Goal: Navigation & Orientation: Find specific page/section

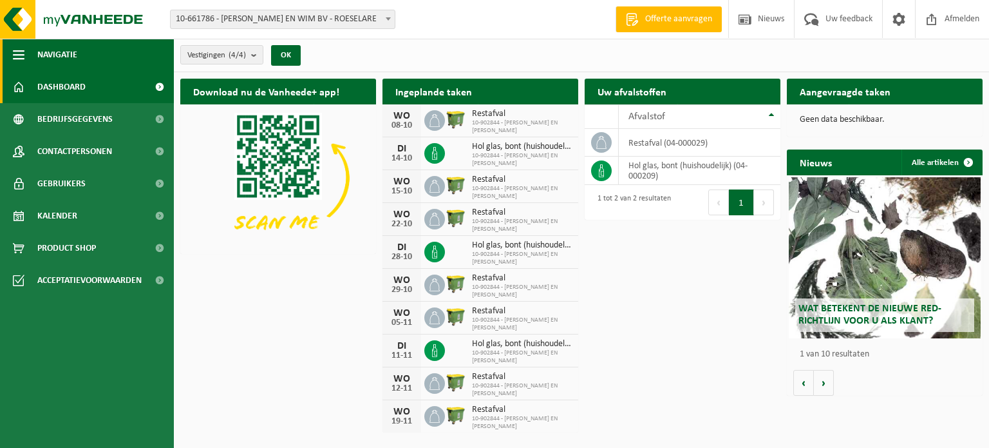
click at [36, 50] on button "Navigatie" at bounding box center [87, 55] width 174 height 32
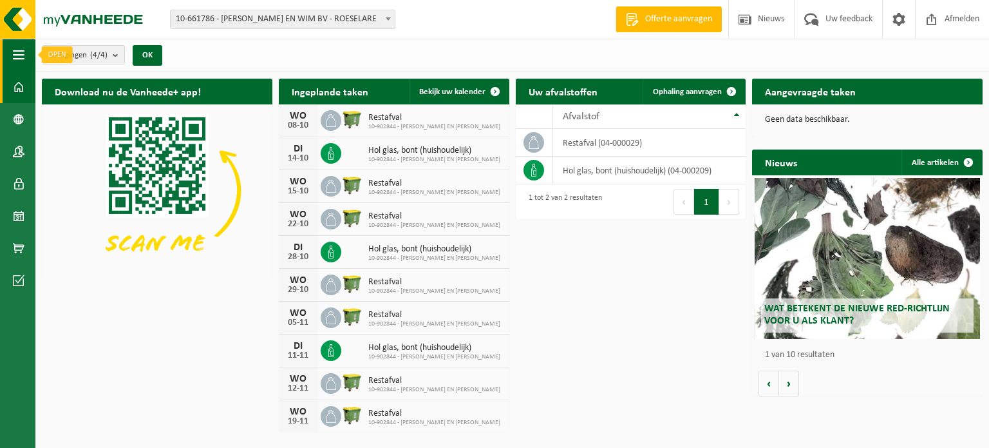
click at [13, 58] on span "button" at bounding box center [19, 55] width 12 height 32
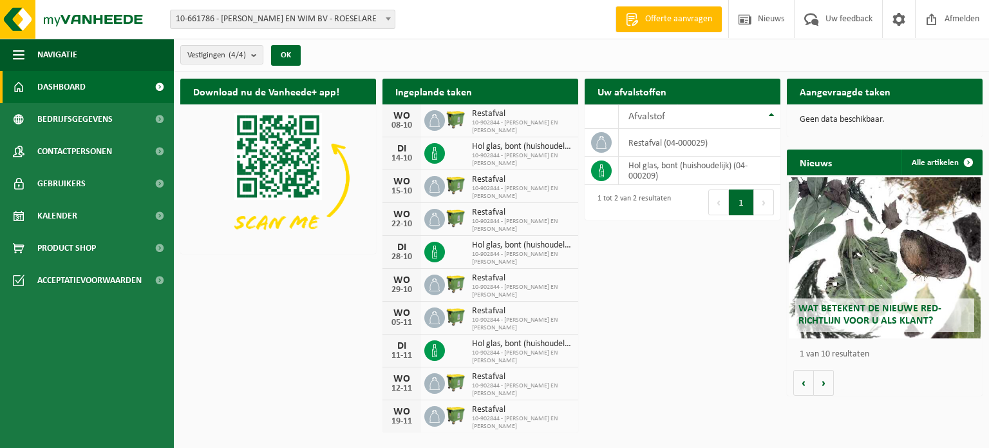
click at [26, 87] on link "Dashboard" at bounding box center [87, 87] width 174 height 32
click at [256, 56] on b "submit" at bounding box center [257, 55] width 12 height 18
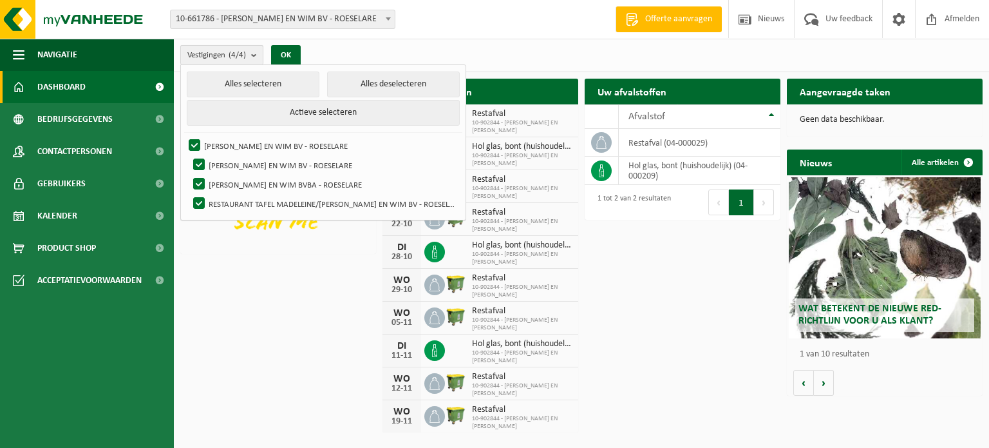
click at [256, 56] on b "submit" at bounding box center [257, 55] width 12 height 19
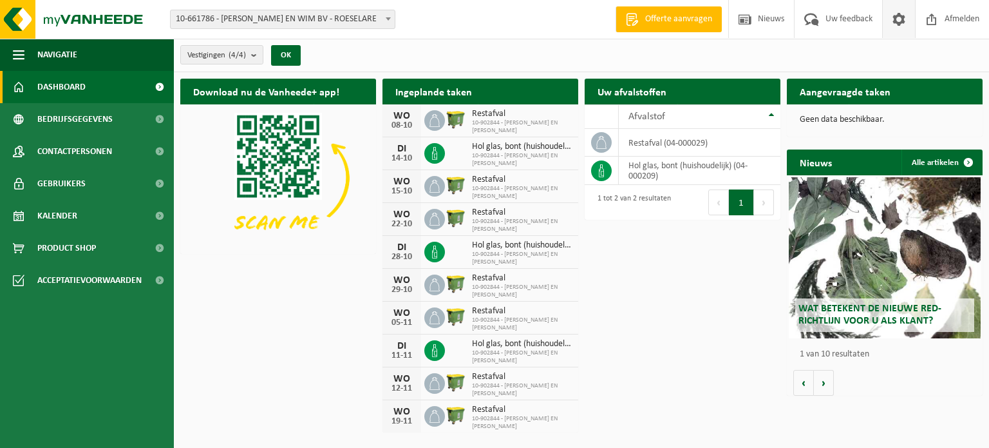
click at [899, 26] on span at bounding box center [898, 19] width 19 height 38
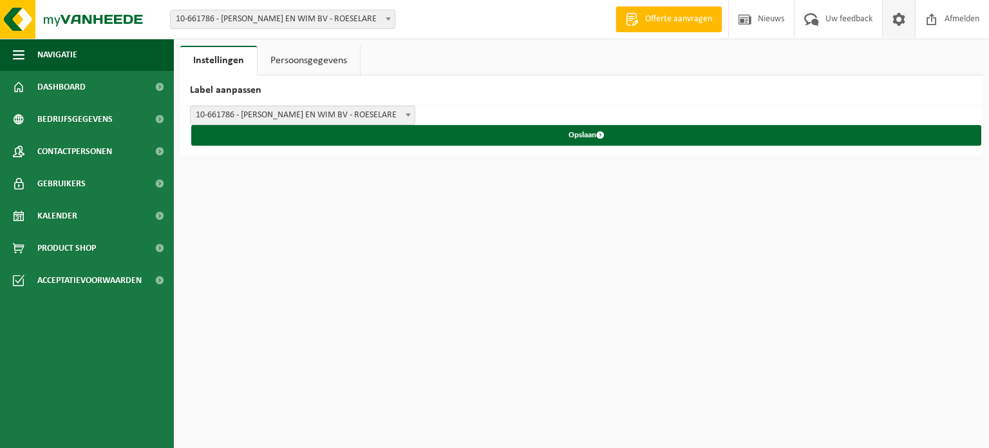
click at [406, 114] on b at bounding box center [408, 114] width 5 height 3
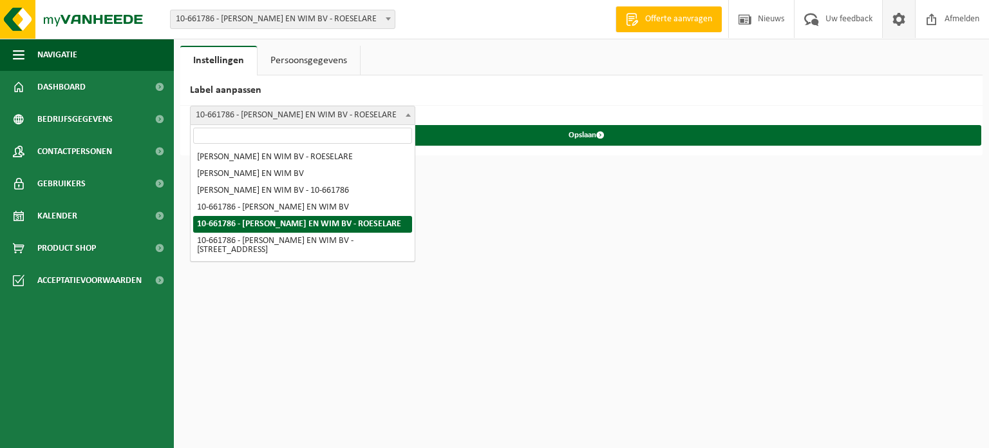
click at [406, 114] on b at bounding box center [408, 114] width 5 height 3
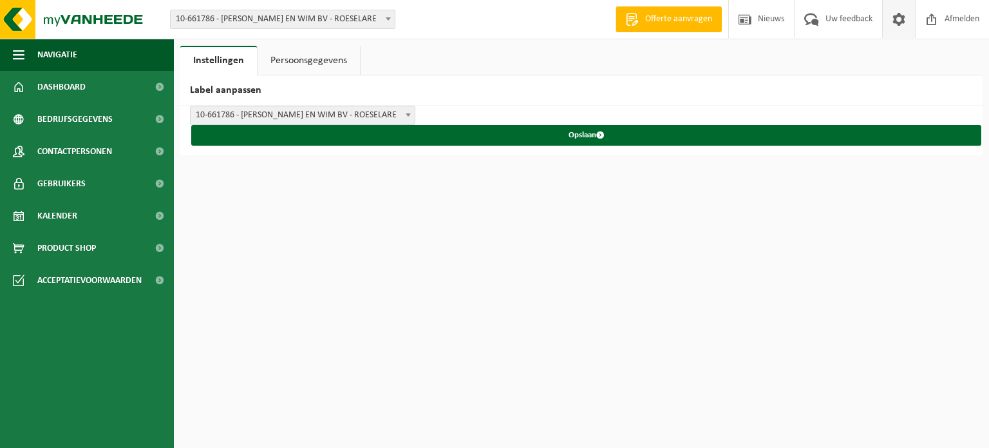
click at [901, 25] on span at bounding box center [898, 19] width 19 height 38
click at [322, 61] on link "Persoonsgegevens" at bounding box center [309, 61] width 102 height 30
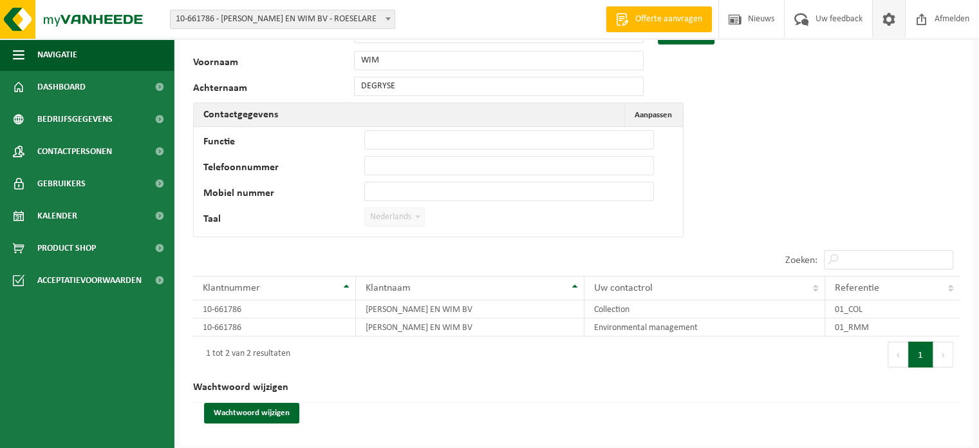
scroll to position [66, 0]
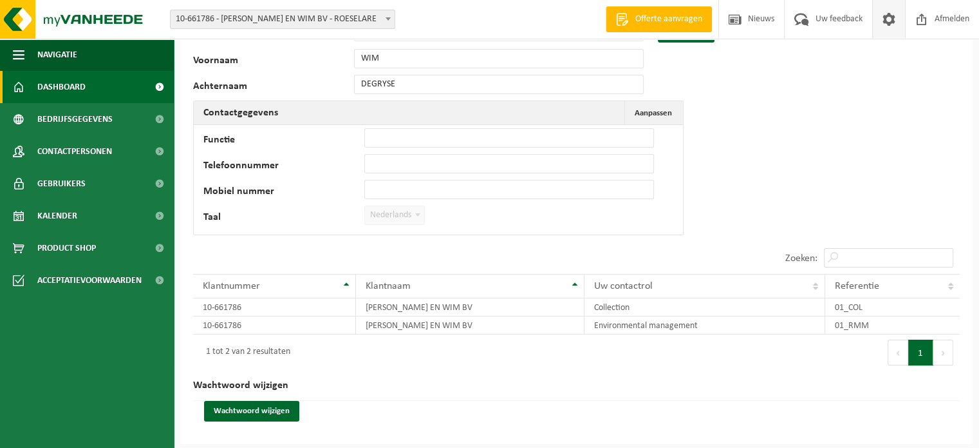
click at [70, 88] on span "Dashboard" at bounding box center [61, 87] width 48 height 32
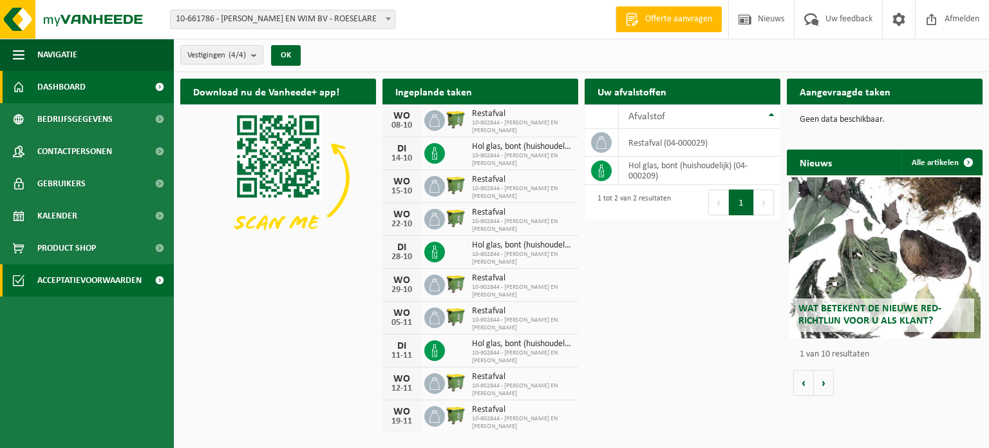
click at [117, 287] on span "Acceptatievoorwaarden" at bounding box center [89, 280] width 104 height 32
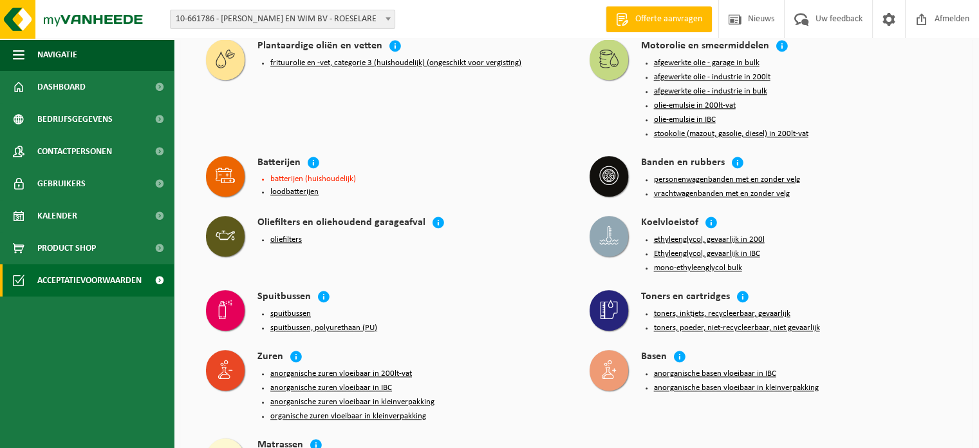
scroll to position [1241, 0]
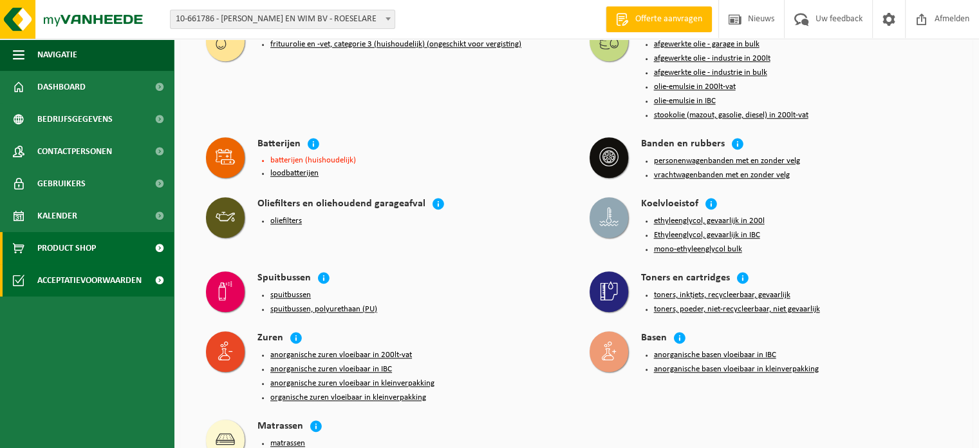
click at [103, 241] on link "Product Shop" at bounding box center [87, 248] width 174 height 32
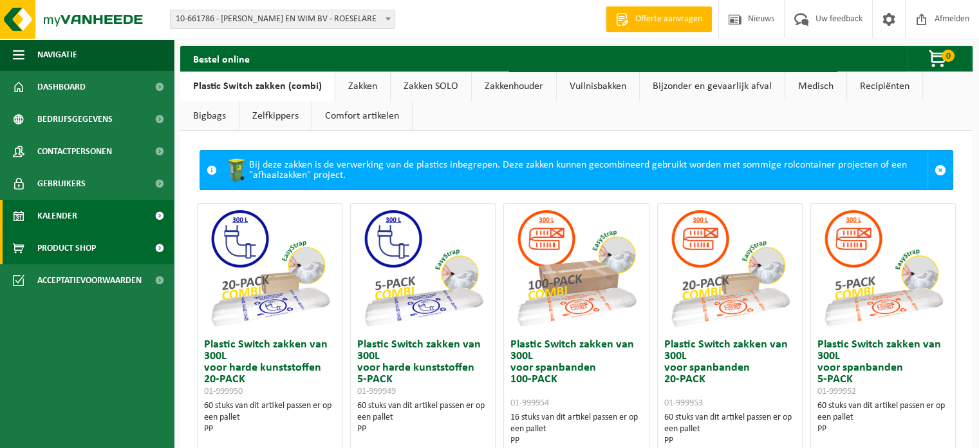
click at [111, 220] on link "Kalender" at bounding box center [87, 216] width 174 height 32
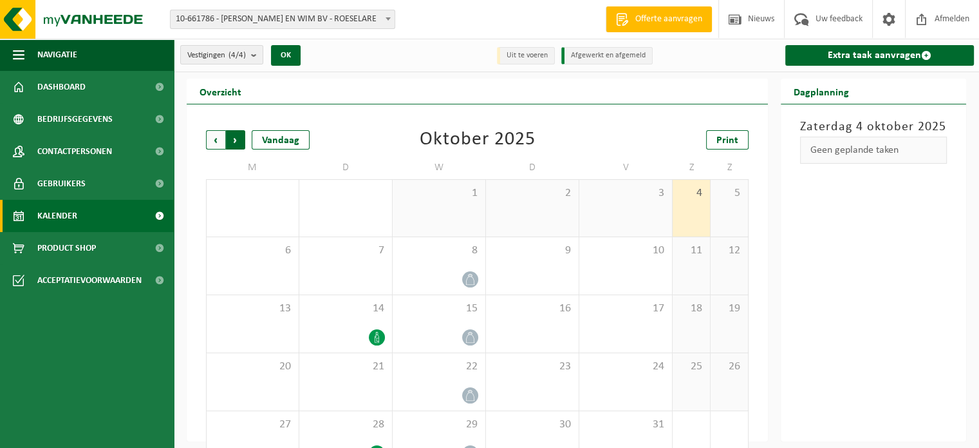
click at [214, 131] on span "Vorige" at bounding box center [215, 139] width 19 height 19
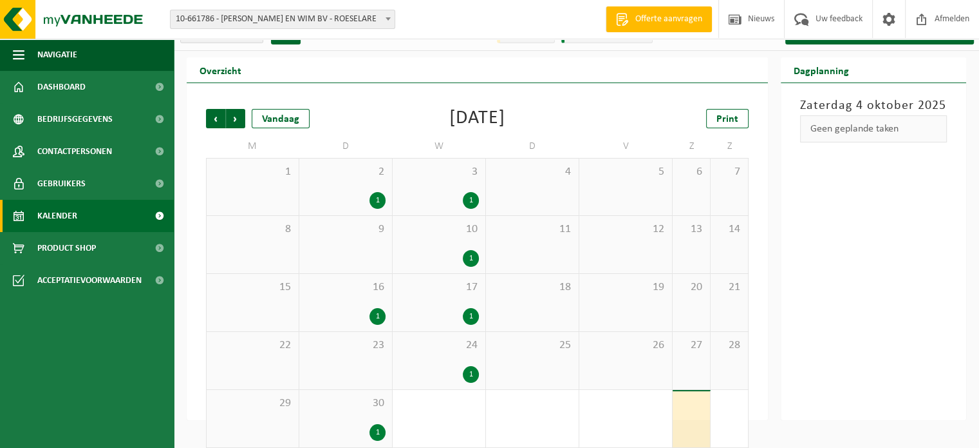
scroll to position [33, 0]
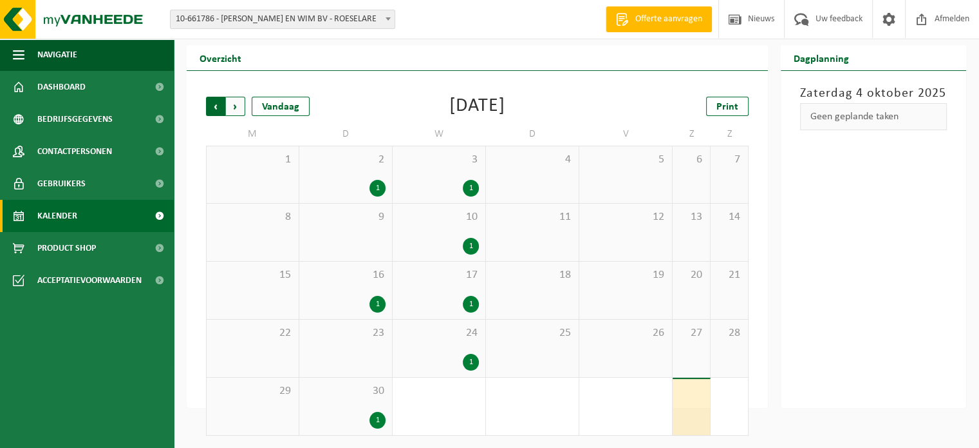
click at [242, 108] on span "Volgende" at bounding box center [235, 106] width 19 height 19
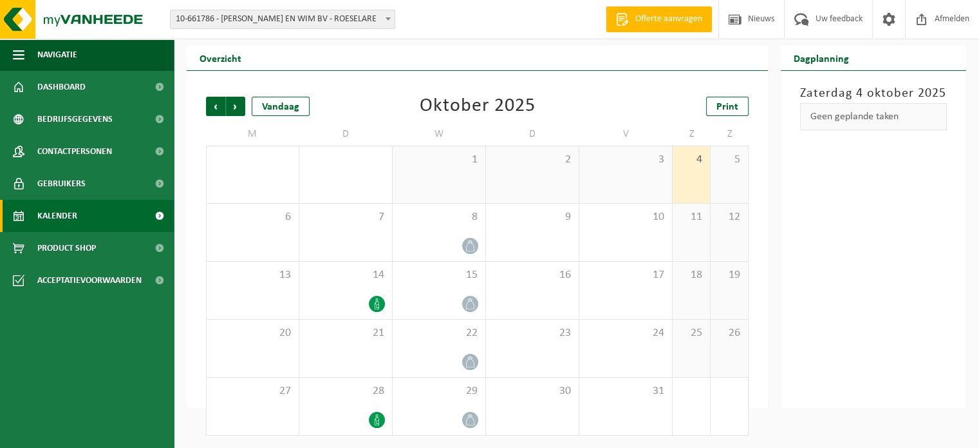
click at [453, 174] on div "1" at bounding box center [439, 174] width 93 height 57
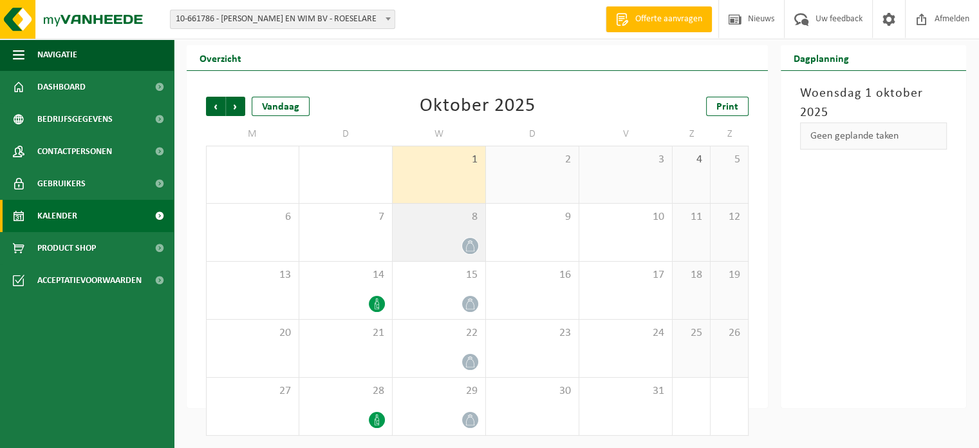
click at [464, 245] on span at bounding box center [470, 246] width 16 height 16
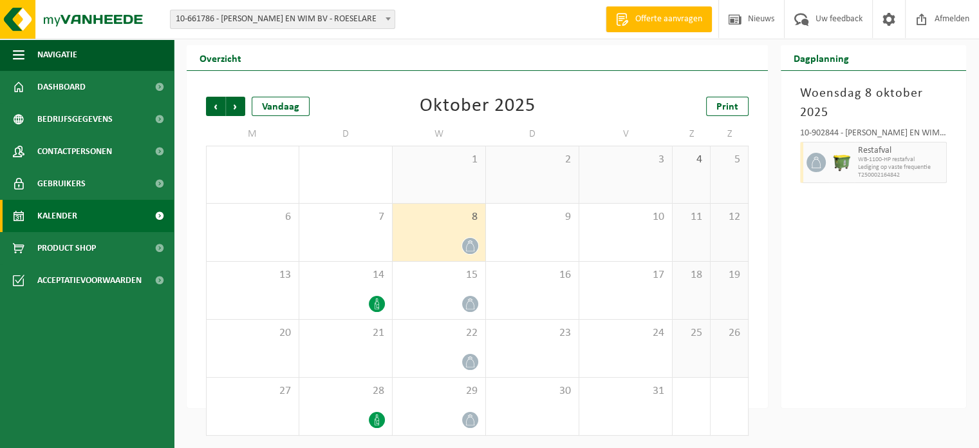
click at [464, 245] on span at bounding box center [470, 246] width 16 height 16
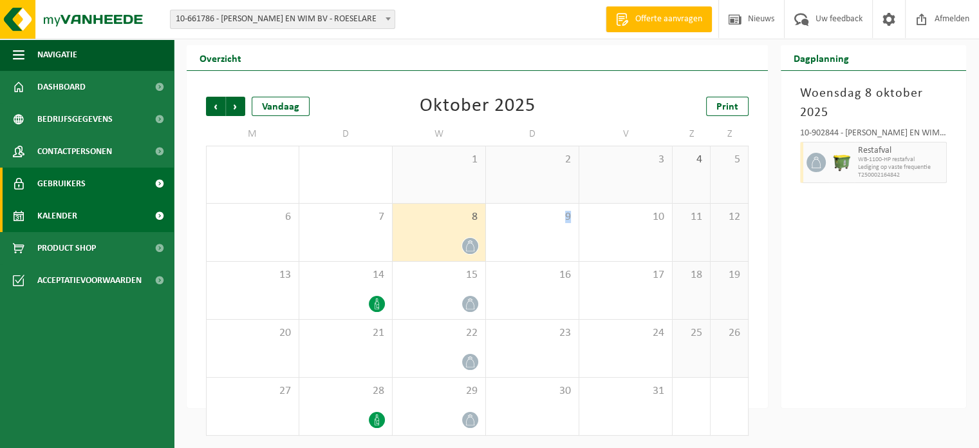
click at [61, 185] on span "Gebruikers" at bounding box center [61, 183] width 48 height 32
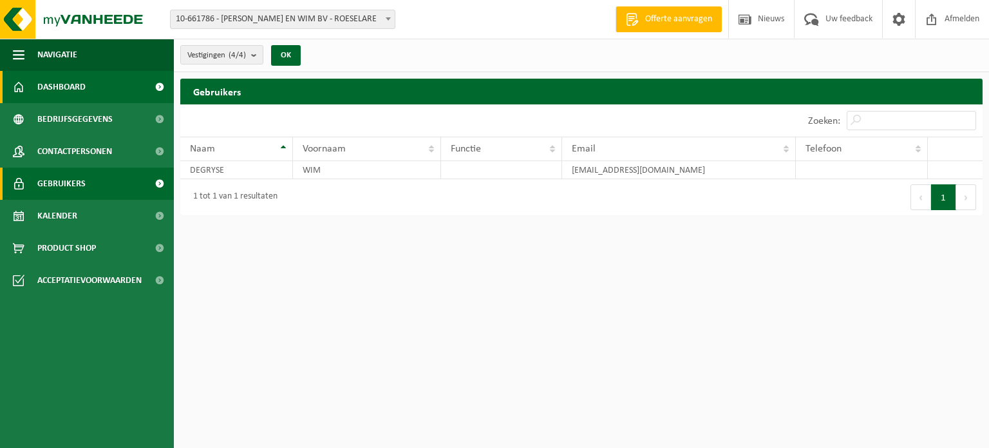
drag, startPoint x: 57, startPoint y: 84, endPoint x: 73, endPoint y: 92, distance: 17.9
click at [57, 84] on span "Dashboard" at bounding box center [61, 87] width 48 height 32
